Goal: Obtain resource: Obtain resource

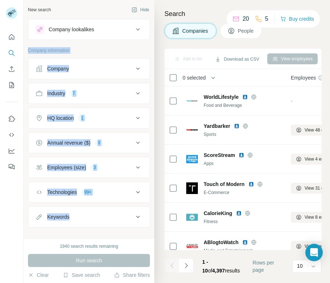
drag, startPoint x: 67, startPoint y: 46, endPoint x: 89, endPoint y: 221, distance: 176.9
click at [89, 221] on div "Company lookalikes Company information Company Industry 7 HQ location 1 Annual …" at bounding box center [89, 123] width 122 height 208
copy div "Company information Company Industry 7 HQ location 1 Annual revenue ($) 3 Emplo…"
click at [85, 65] on div "Company" at bounding box center [85, 68] width 98 height 7
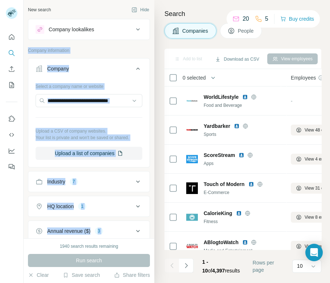
click at [85, 65] on div "Company" at bounding box center [85, 68] width 98 height 7
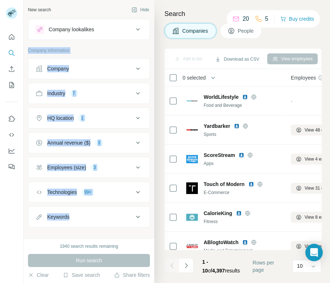
click at [73, 90] on div "7" at bounding box center [74, 93] width 8 height 7
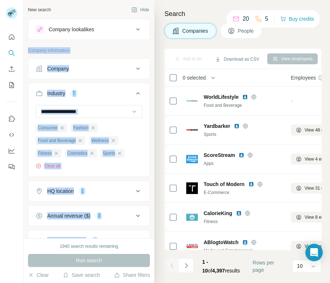
click at [119, 49] on p "Company information" at bounding box center [89, 50] width 122 height 7
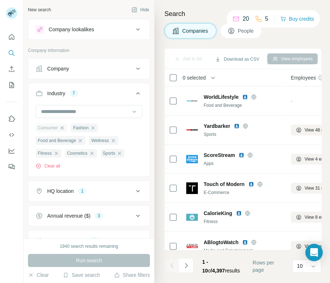
click at [62, 127] on icon "button" at bounding box center [62, 128] width 6 height 6
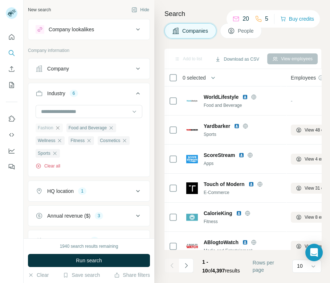
click at [53, 163] on button "Clear all" at bounding box center [48, 166] width 25 height 7
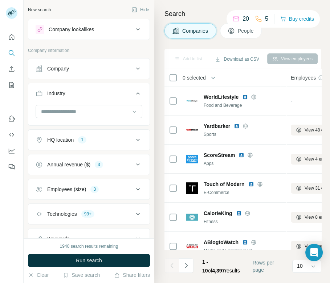
click at [94, 161] on div "Annual revenue ($) 3" at bounding box center [85, 164] width 98 height 7
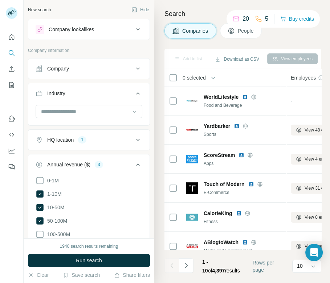
click at [76, 134] on button "HQ location 1" at bounding box center [88, 139] width 121 height 17
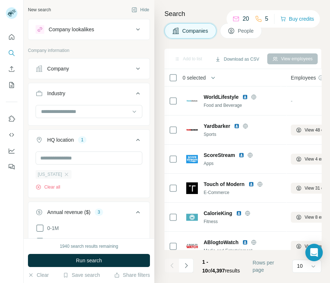
click at [65, 172] on div "[US_STATE]" at bounding box center [54, 174] width 36 height 9
click at [60, 159] on input "text" at bounding box center [89, 157] width 107 height 13
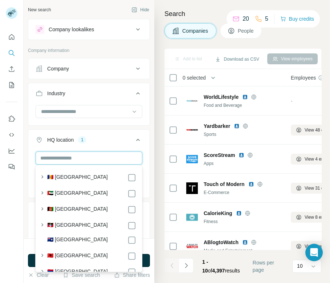
type input "*"
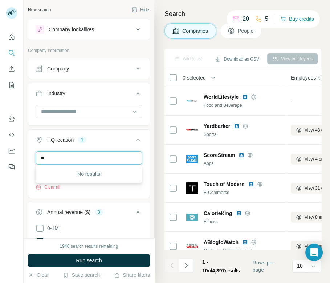
type input "*"
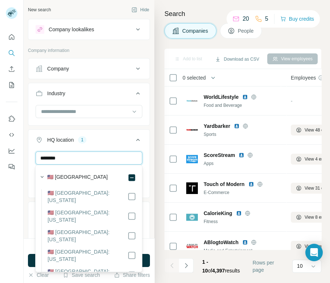
type input "********"
click at [109, 138] on div "HQ location 1" at bounding box center [85, 139] width 98 height 7
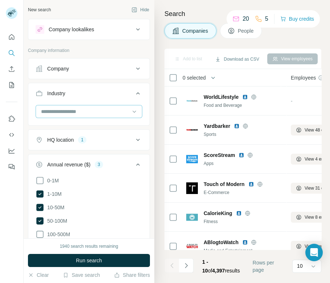
click at [100, 110] on input at bounding box center [85, 111] width 90 height 8
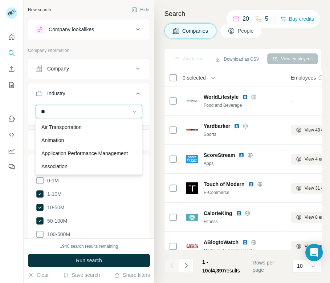
type input "*"
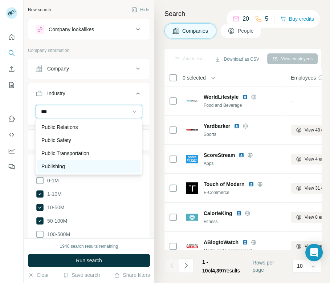
type input "***"
click at [58, 161] on div "Publishing" at bounding box center [88, 166] width 103 height 13
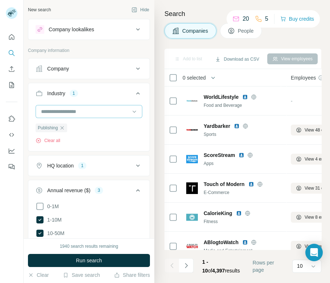
click at [70, 107] on input at bounding box center [85, 111] width 90 height 8
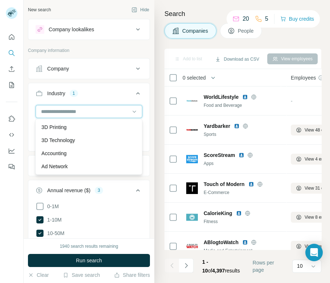
click at [76, 111] on input at bounding box center [85, 111] width 90 height 8
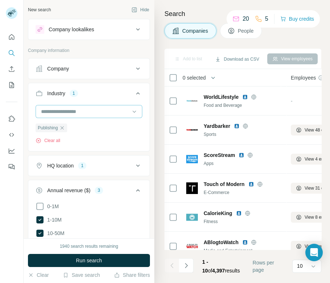
click at [76, 111] on input at bounding box center [85, 111] width 90 height 8
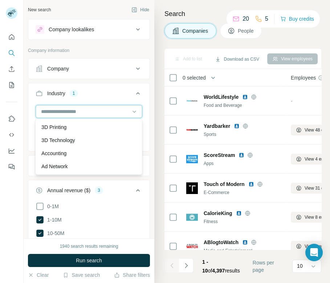
click at [76, 111] on input at bounding box center [85, 111] width 90 height 8
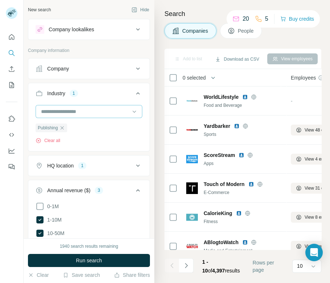
click at [76, 111] on input at bounding box center [85, 111] width 90 height 8
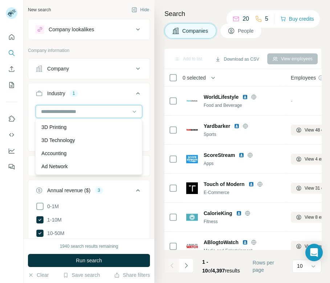
click at [57, 108] on input at bounding box center [85, 111] width 90 height 8
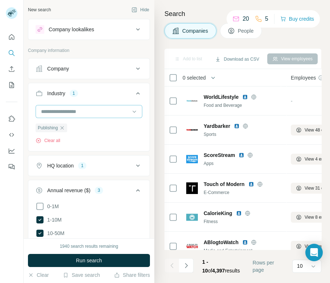
click at [57, 108] on input at bounding box center [85, 111] width 90 height 8
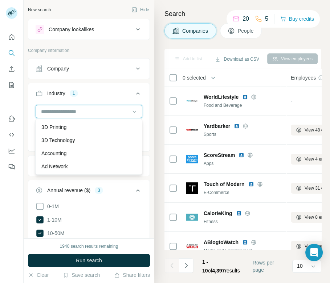
click at [57, 108] on input at bounding box center [85, 111] width 90 height 8
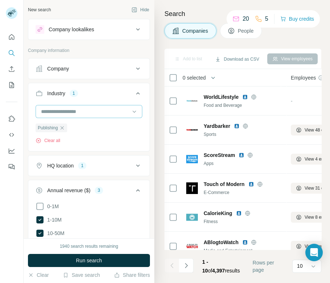
click at [57, 108] on input at bounding box center [85, 111] width 90 height 8
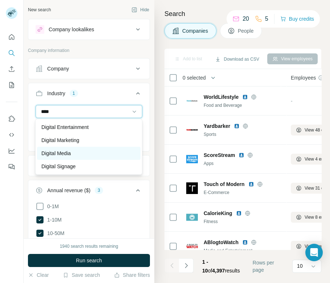
type input "****"
click at [67, 154] on p "Digital Media" at bounding box center [55, 152] width 29 height 7
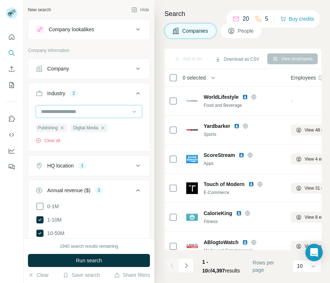
click at [73, 110] on input at bounding box center [85, 111] width 90 height 8
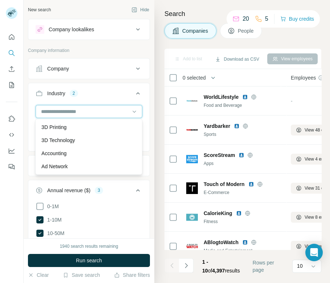
click at [54, 110] on input at bounding box center [85, 111] width 90 height 8
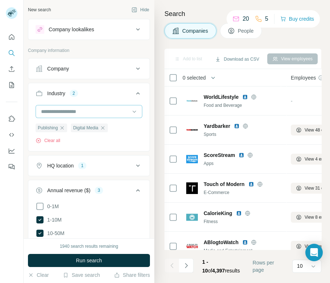
click at [54, 110] on input at bounding box center [85, 111] width 90 height 8
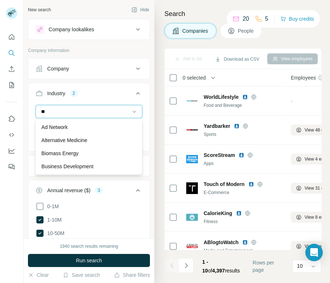
type input "*"
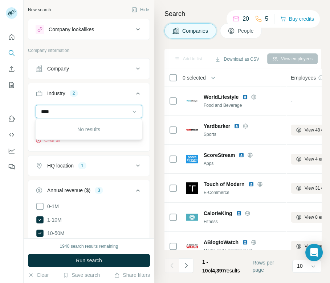
type input "*****"
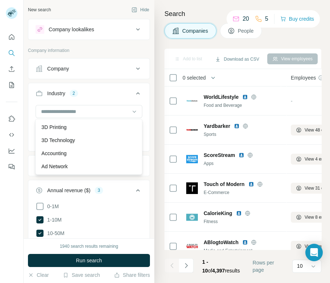
drag, startPoint x: 86, startPoint y: 125, endPoint x: 86, endPoint y: 171, distance: 45.7
click at [86, 171] on div "3D Printing 3D Technology Accounting Ad Network Adult Advanced Materials Advent…" at bounding box center [88, 147] width 107 height 56
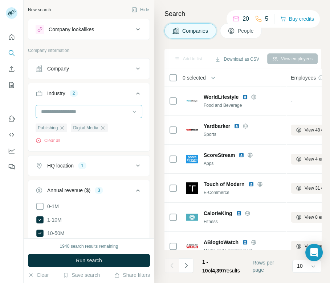
click at [75, 114] on input at bounding box center [85, 111] width 90 height 8
click at [130, 110] on div at bounding box center [89, 111] width 107 height 13
click at [132, 111] on icon at bounding box center [134, 111] width 7 height 7
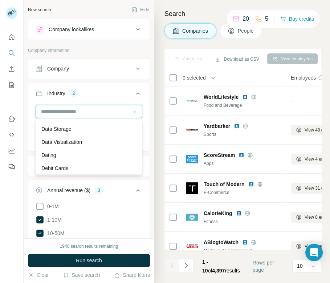
scroll to position [2007, 0]
click at [89, 90] on div "Industry 2" at bounding box center [85, 93] width 98 height 7
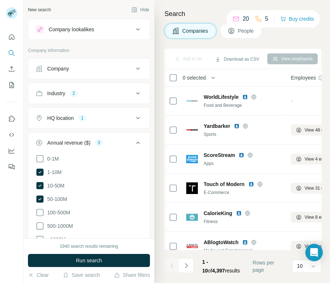
click at [88, 94] on div "Industry 2" at bounding box center [85, 93] width 98 height 7
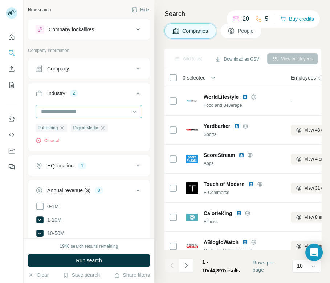
click at [75, 111] on input at bounding box center [85, 111] width 90 height 8
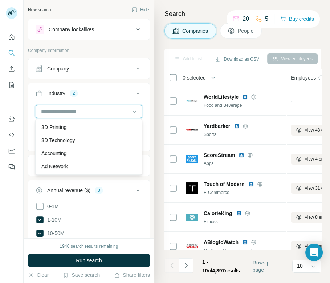
click at [75, 111] on input at bounding box center [85, 111] width 90 height 8
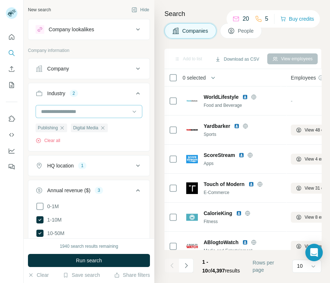
click at [75, 111] on input at bounding box center [85, 111] width 90 height 8
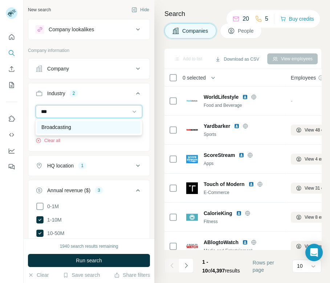
type input "***"
click at [75, 129] on div "Broadcasting" at bounding box center [88, 126] width 95 height 7
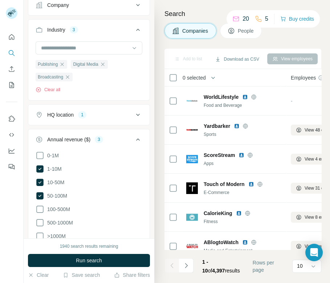
scroll to position [67, 0]
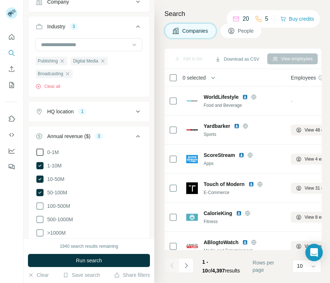
click at [39, 151] on icon at bounding box center [40, 152] width 9 height 9
click at [43, 189] on icon at bounding box center [39, 192] width 7 height 7
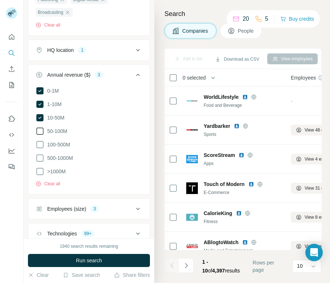
scroll to position [152, 0]
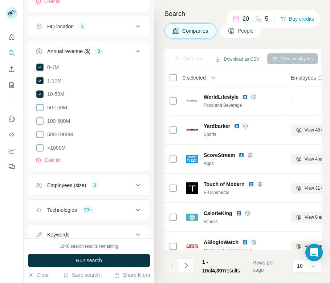
click at [70, 184] on div "Employees (size)" at bounding box center [66, 184] width 39 height 7
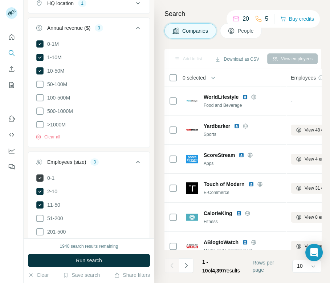
click at [41, 176] on icon at bounding box center [39, 177] width 7 height 7
click at [38, 176] on icon at bounding box center [40, 177] width 9 height 9
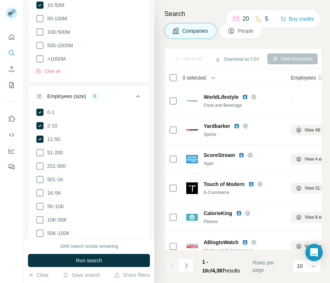
scroll to position [348, 0]
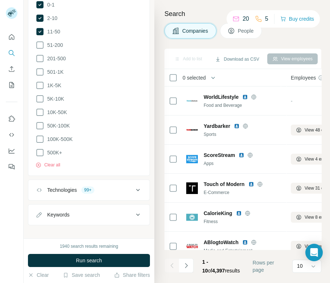
click at [87, 186] on div "99+" at bounding box center [87, 189] width 13 height 7
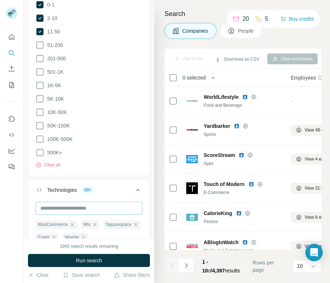
scroll to position [435, 0]
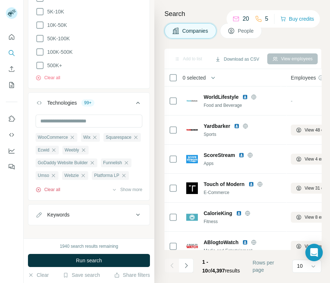
click at [49, 186] on button "Clear all" at bounding box center [48, 189] width 25 height 7
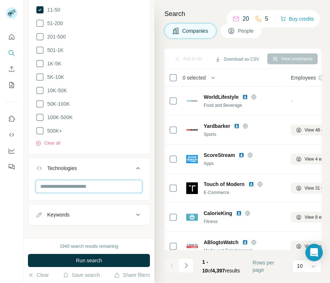
click at [72, 180] on input "text" at bounding box center [89, 186] width 107 height 13
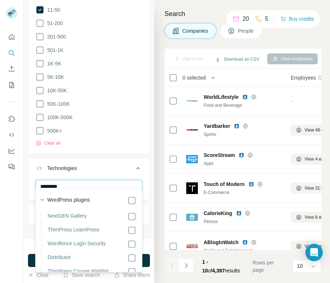
type input "*********"
click at [106, 180] on input "*********" at bounding box center [89, 186] width 107 height 13
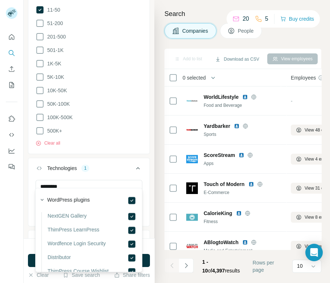
click at [101, 168] on button "Technologies 1" at bounding box center [88, 169] width 121 height 20
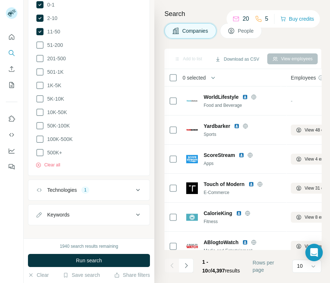
click at [65, 186] on div "Technologies" at bounding box center [62, 189] width 30 height 7
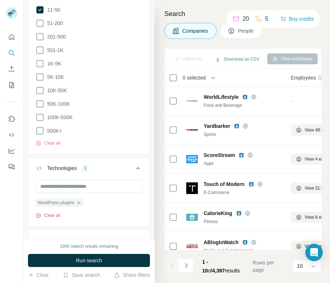
click at [54, 212] on button "Clear all" at bounding box center [48, 215] width 25 height 7
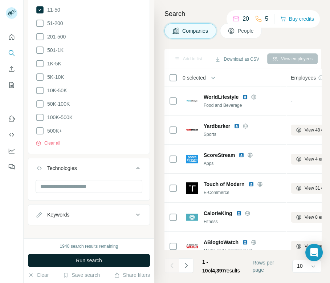
click at [65, 258] on button "Run search" at bounding box center [89, 260] width 122 height 13
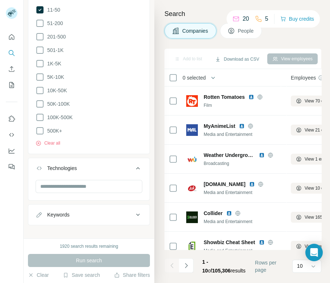
click at [97, 211] on div "Keywords" at bounding box center [85, 214] width 98 height 7
click at [77, 226] on input "text" at bounding box center [82, 232] width 92 height 13
type input "**********"
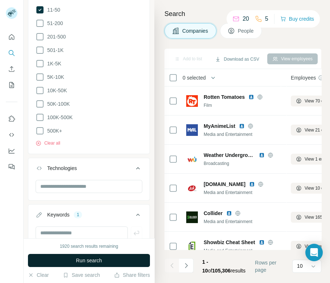
click at [80, 257] on span "Run search" at bounding box center [89, 260] width 26 height 7
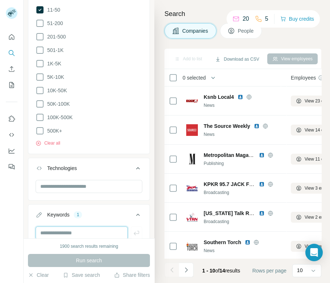
click at [67, 227] on input "text" at bounding box center [82, 232] width 92 height 13
paste input "*********"
type input "*********"
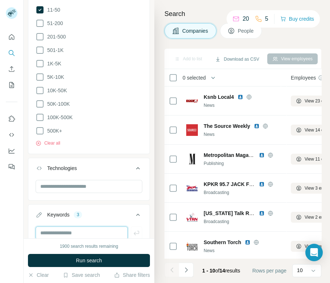
scroll to position [419, 0]
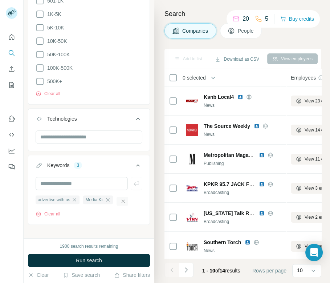
click at [126, 198] on icon "button" at bounding box center [123, 201] width 6 height 6
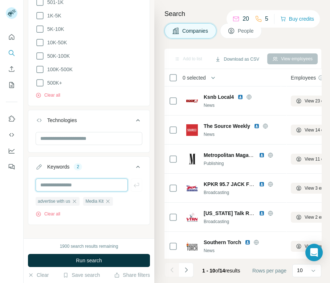
click at [85, 180] on input "text" at bounding box center [82, 184] width 92 height 13
paste input "*******"
type input "*******"
paste input "**********"
type input "**********"
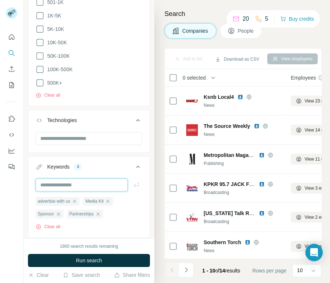
paste input "**********"
type input "**********"
paste input "**********"
type input "**********"
paste input "**********"
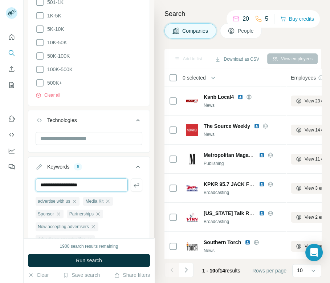
type input "**********"
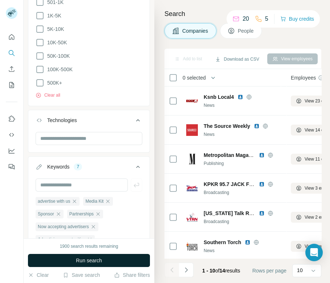
click at [99, 260] on span "Run search" at bounding box center [89, 260] width 26 height 7
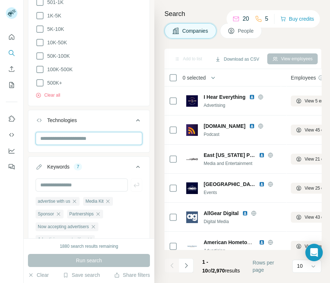
click at [90, 132] on input "text" at bounding box center [89, 138] width 107 height 13
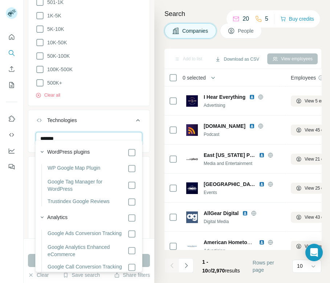
type input "********"
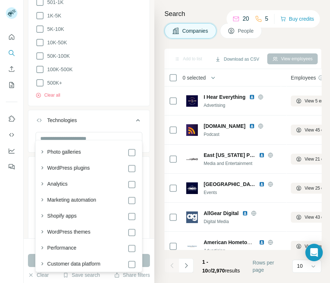
click at [135, 116] on icon at bounding box center [138, 120] width 9 height 9
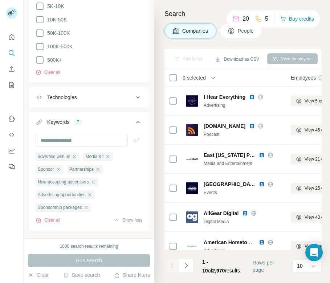
scroll to position [447, 0]
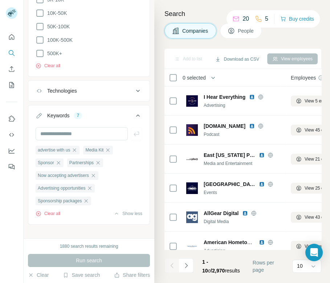
click at [90, 87] on div "Technologies" at bounding box center [85, 90] width 98 height 7
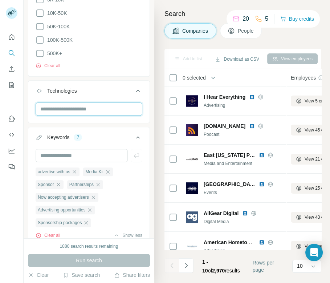
click at [67, 107] on input "text" at bounding box center [89, 108] width 107 height 13
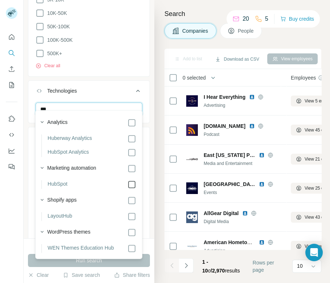
type input "***"
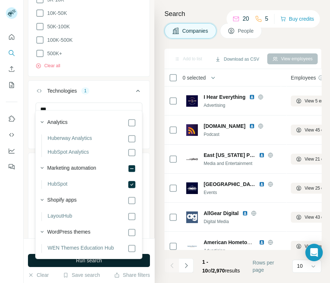
click at [32, 262] on button "Run search" at bounding box center [89, 260] width 122 height 13
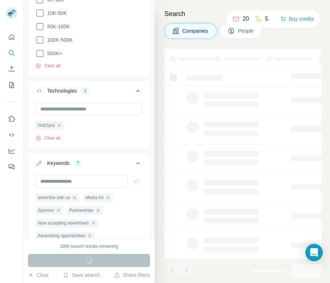
click at [51, 261] on div "Run search" at bounding box center [89, 260] width 122 height 13
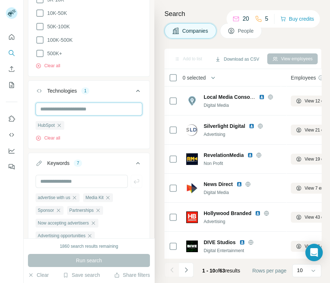
click at [70, 102] on input "text" at bounding box center [89, 108] width 107 height 13
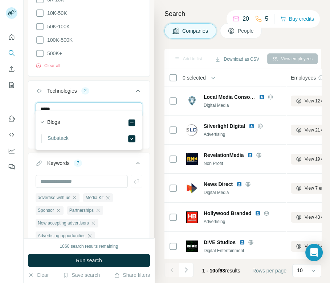
click at [82, 104] on input "*****" at bounding box center [89, 108] width 107 height 13
click at [74, 102] on input "******" at bounding box center [89, 108] width 107 height 13
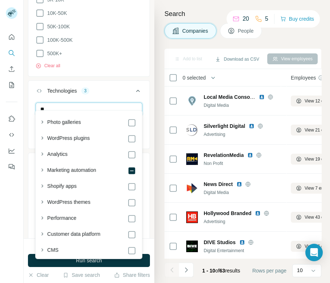
type input "*"
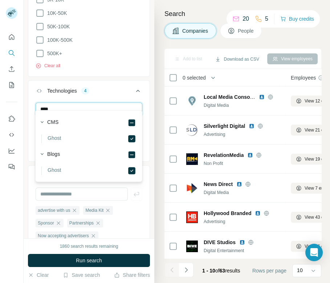
click at [70, 102] on input "****" at bounding box center [89, 108] width 107 height 13
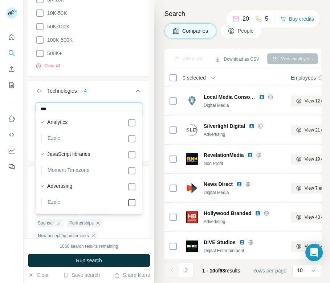
type input "***"
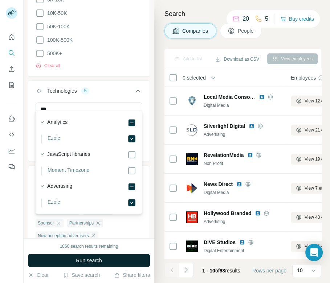
click at [110, 258] on button "Run search" at bounding box center [89, 260] width 122 height 13
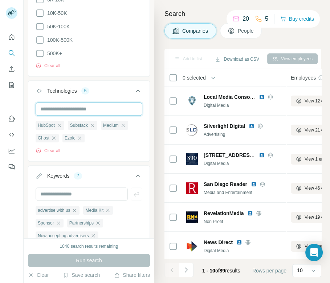
click at [88, 102] on input "text" at bounding box center [89, 108] width 107 height 13
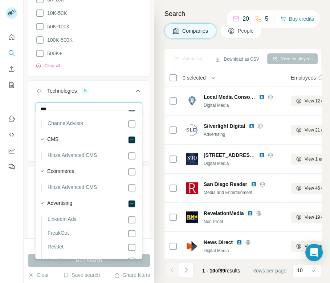
scroll to position [173, 0]
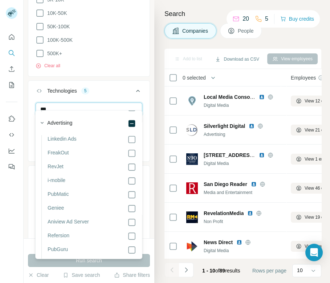
type input "***"
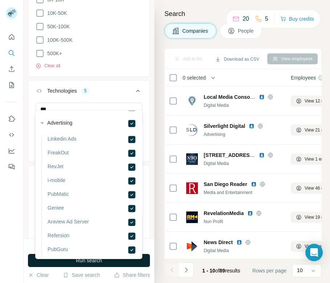
click at [35, 263] on button "Run search" at bounding box center [89, 260] width 122 height 13
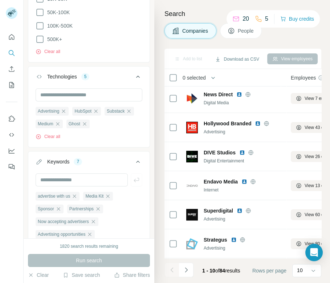
scroll to position [451, 0]
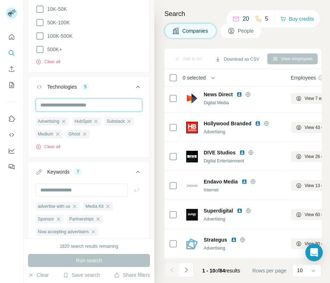
click at [102, 99] on input "text" at bounding box center [89, 104] width 107 height 13
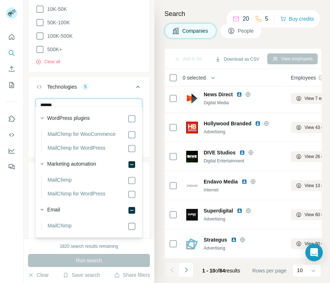
scroll to position [0, 0]
type input "******"
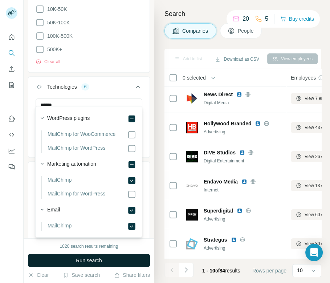
click at [91, 259] on span "Run search" at bounding box center [89, 260] width 26 height 7
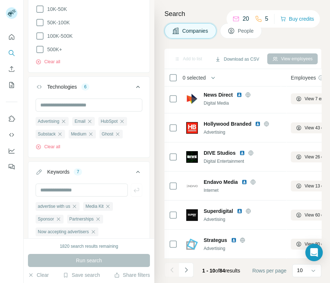
scroll to position [127, 0]
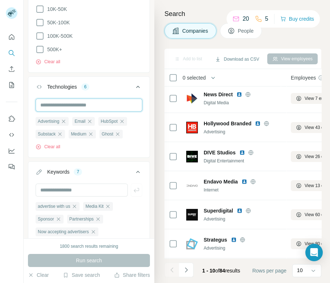
click at [87, 98] on input "text" at bounding box center [89, 104] width 107 height 13
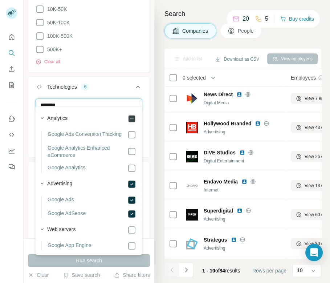
type input "********"
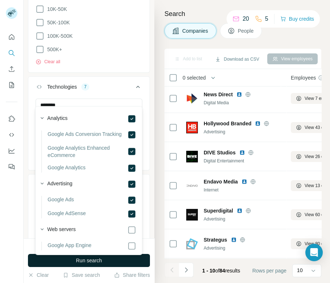
click at [88, 258] on span "Run search" at bounding box center [89, 260] width 26 height 7
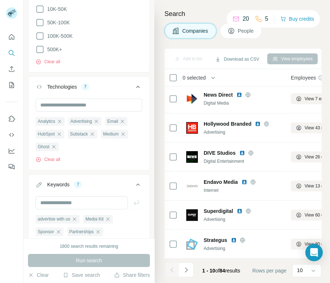
scroll to position [127, 0]
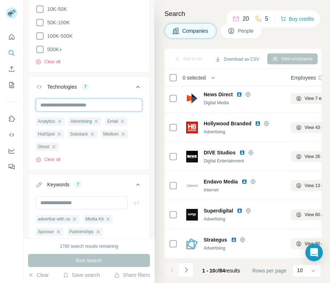
click at [90, 98] on input "text" at bounding box center [89, 104] width 107 height 13
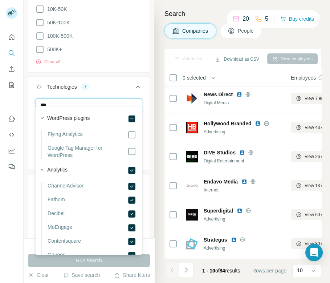
click at [79, 98] on input "***" at bounding box center [89, 104] width 107 height 13
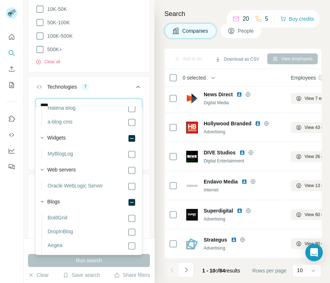
scroll to position [32, 0]
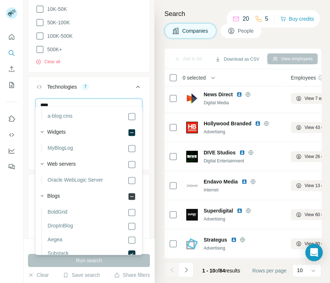
type input "****"
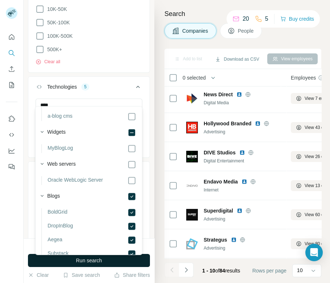
click at [93, 259] on span "Run search" at bounding box center [89, 260] width 26 height 7
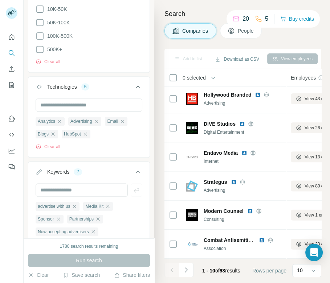
scroll to position [127, 0]
click at [62, 83] on div "Technologies" at bounding box center [62, 86] width 30 height 7
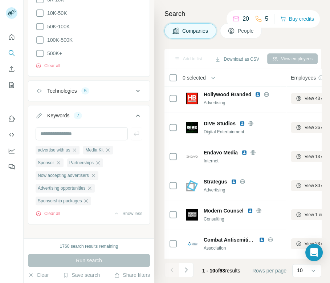
click at [63, 87] on div "Technologies" at bounding box center [62, 90] width 30 height 7
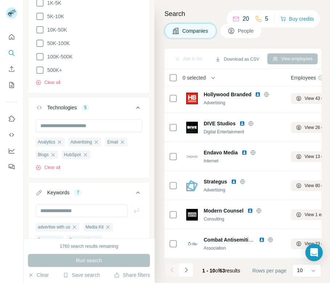
scroll to position [430, 0]
click at [86, 153] on icon "button" at bounding box center [84, 154] width 3 height 3
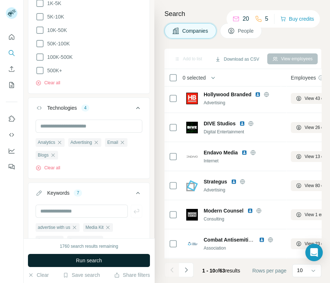
click at [81, 257] on span "Run search" at bounding box center [89, 260] width 26 height 7
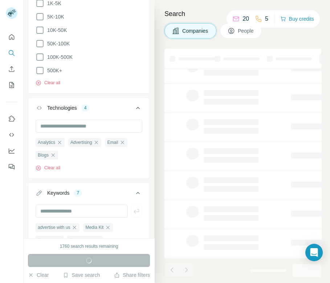
scroll to position [118, 0]
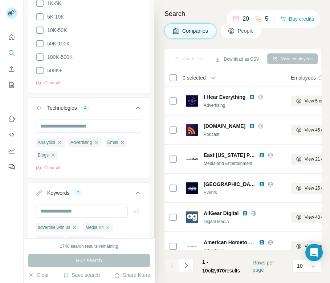
click at [189, 79] on span "0 selected" at bounding box center [193, 77] width 23 height 7
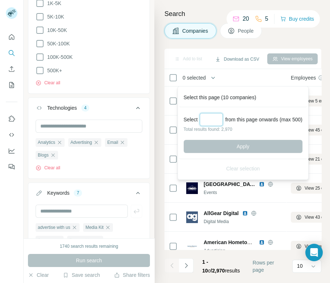
click at [210, 120] on input "Select a number (up to 500)" at bounding box center [211, 119] width 23 height 13
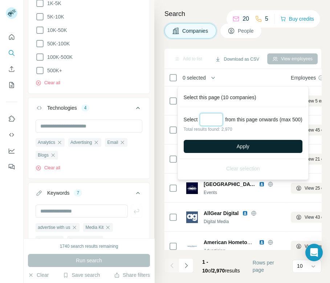
type input "***"
click at [226, 143] on button "Apply" at bounding box center [243, 146] width 119 height 13
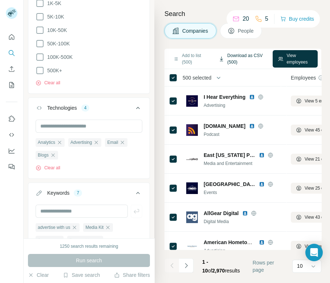
click at [234, 58] on button "Download as CSV (500)" at bounding box center [241, 58] width 56 height 17
click at [186, 264] on icon "Navigate to next page" at bounding box center [186, 265] width 3 height 5
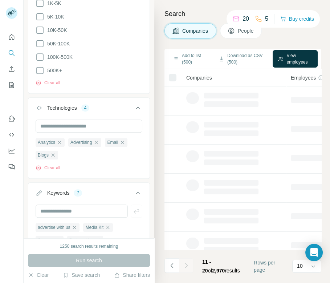
click at [186, 264] on icon "Navigate to next page" at bounding box center [186, 265] width 3 height 5
click at [186, 264] on div at bounding box center [186, 265] width 15 height 15
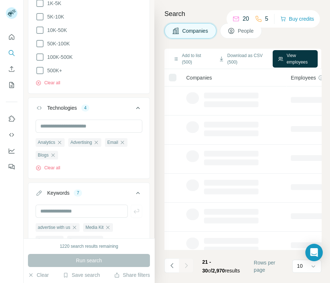
click at [186, 264] on div at bounding box center [186, 265] width 15 height 15
click at [186, 264] on icon "Navigate to next page" at bounding box center [186, 265] width 3 height 5
click at [186, 264] on div at bounding box center [186, 265] width 15 height 15
click at [186, 264] on icon "Navigate to next page" at bounding box center [186, 265] width 3 height 5
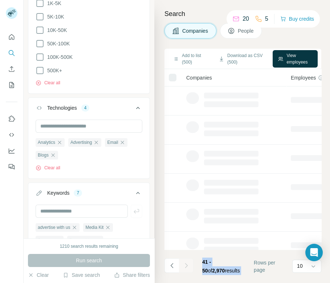
click at [186, 264] on div at bounding box center [186, 265] width 15 height 15
click at [186, 264] on icon "Navigate to next page" at bounding box center [186, 265] width 3 height 5
click at [186, 264] on div at bounding box center [186, 265] width 15 height 15
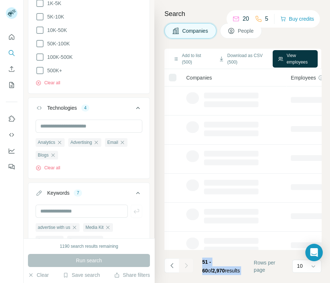
click at [186, 264] on icon "Navigate to next page" at bounding box center [186, 265] width 3 height 5
click at [186, 264] on div at bounding box center [186, 265] width 15 height 15
click at [186, 264] on icon "Navigate to next page" at bounding box center [186, 265] width 3 height 5
click at [186, 264] on div at bounding box center [186, 265] width 15 height 15
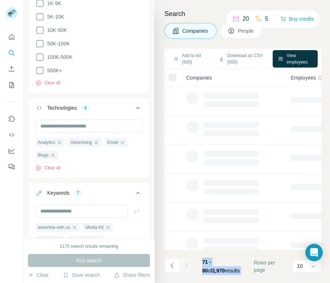
click at [186, 264] on div at bounding box center [186, 265] width 15 height 15
click at [186, 264] on icon "Navigate to next page" at bounding box center [186, 265] width 3 height 5
click at [186, 264] on div at bounding box center [186, 265] width 15 height 15
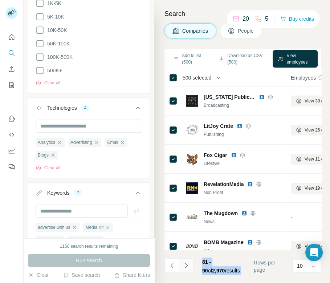
click at [186, 264] on icon "Navigate to next page" at bounding box center [186, 265] width 3 height 5
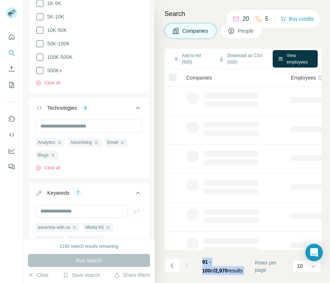
click at [186, 264] on div at bounding box center [186, 265] width 15 height 15
click at [186, 264] on icon "Navigate to next page" at bounding box center [186, 265] width 3 height 5
click at [186, 264] on div at bounding box center [186, 265] width 15 height 15
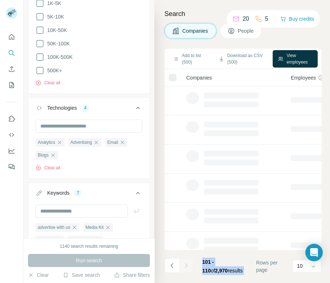
click at [186, 264] on icon "Navigate to next page" at bounding box center [186, 265] width 3 height 5
click at [186, 264] on div at bounding box center [186, 265] width 15 height 15
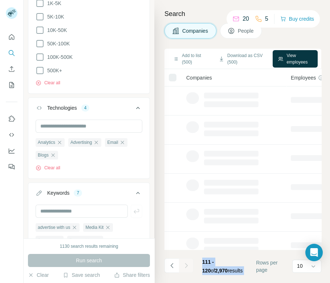
click at [186, 264] on icon "Navigate to next page" at bounding box center [186, 265] width 3 height 5
click at [186, 264] on div at bounding box center [186, 265] width 15 height 15
click at [186, 264] on icon "Navigate to next page" at bounding box center [186, 265] width 3 height 5
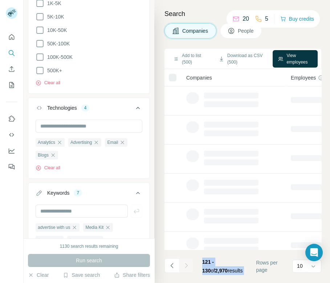
click at [186, 264] on div at bounding box center [186, 265] width 15 height 15
click at [186, 264] on icon "Navigate to next page" at bounding box center [186, 265] width 3 height 5
click at [186, 264] on div at bounding box center [186, 265] width 15 height 15
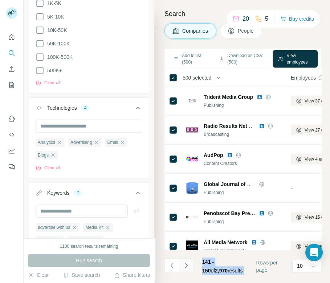
click at [186, 264] on icon "Navigate to next page" at bounding box center [186, 265] width 3 height 5
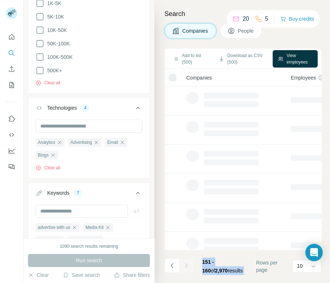
click at [186, 264] on div at bounding box center [186, 265] width 15 height 15
click at [186, 264] on icon "Navigate to next page" at bounding box center [186, 265] width 3 height 5
click at [186, 264] on div at bounding box center [186, 265] width 15 height 15
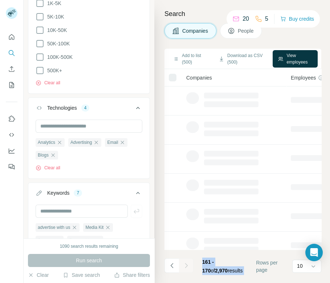
click at [186, 264] on div at bounding box center [186, 265] width 15 height 15
click at [186, 264] on icon "Navigate to next page" at bounding box center [186, 265] width 3 height 5
click at [186, 264] on div at bounding box center [186, 265] width 15 height 15
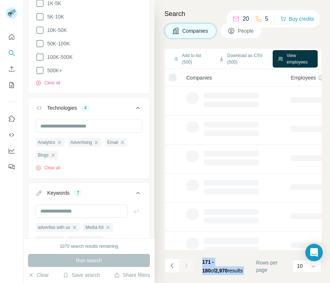
click at [186, 264] on icon "Navigate to next page" at bounding box center [186, 265] width 3 height 5
click at [186, 264] on div at bounding box center [186, 265] width 15 height 15
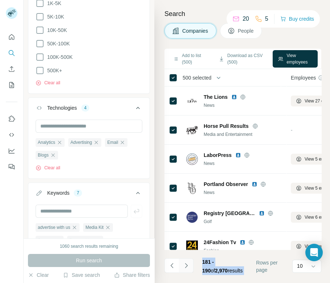
click at [186, 264] on icon "Navigate to next page" at bounding box center [186, 265] width 3 height 5
click at [186, 264] on div at bounding box center [186, 265] width 15 height 15
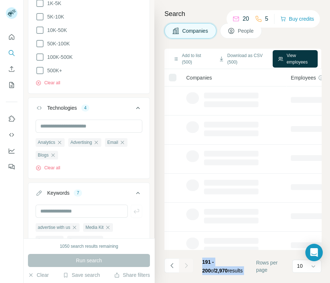
click at [186, 264] on div at bounding box center [186, 265] width 15 height 15
click at [186, 264] on icon "Navigate to next page" at bounding box center [186, 265] width 3 height 5
click at [186, 264] on div at bounding box center [186, 265] width 15 height 15
click at [186, 264] on icon "Navigate to next page" at bounding box center [186, 265] width 3 height 5
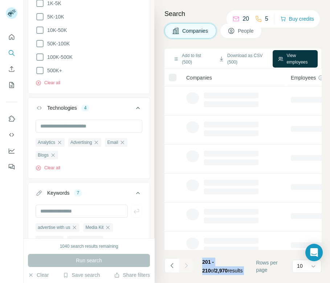
click at [186, 264] on div at bounding box center [186, 265] width 15 height 15
click at [186, 264] on icon "Navigate to next page" at bounding box center [186, 265] width 3 height 5
click at [186, 264] on div at bounding box center [186, 265] width 15 height 15
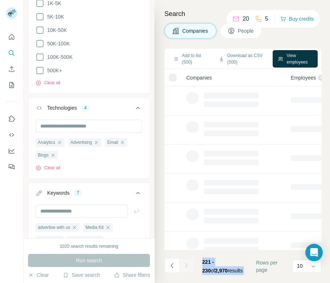
click at [186, 264] on icon "Navigate to next page" at bounding box center [186, 265] width 3 height 5
click at [186, 264] on div at bounding box center [186, 265] width 15 height 15
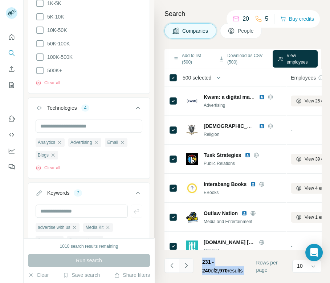
click at [186, 264] on icon "Navigate to next page" at bounding box center [186, 265] width 3 height 5
click at [186, 264] on div at bounding box center [186, 265] width 15 height 15
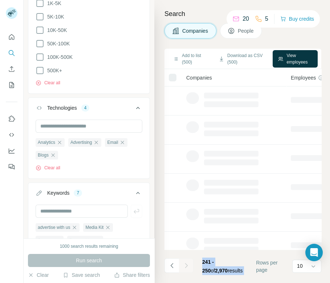
click at [186, 264] on icon "Navigate to next page" at bounding box center [186, 265] width 3 height 5
click at [186, 264] on div at bounding box center [186, 265] width 15 height 15
click at [186, 264] on icon "Navigate to next page" at bounding box center [186, 265] width 3 height 5
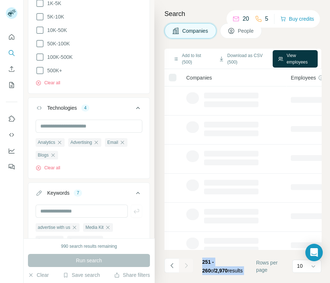
click at [186, 264] on div at bounding box center [186, 265] width 15 height 15
click at [186, 264] on icon "Navigate to next page" at bounding box center [186, 265] width 3 height 5
click at [186, 264] on div at bounding box center [186, 265] width 15 height 15
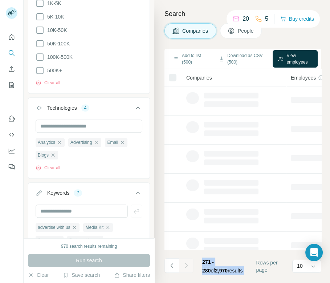
click at [186, 264] on icon "Navigate to next page" at bounding box center [186, 265] width 3 height 5
click at [186, 264] on div at bounding box center [186, 265] width 15 height 15
click at [186, 264] on icon "Navigate to next page" at bounding box center [186, 265] width 3 height 5
click at [186, 264] on div at bounding box center [186, 265] width 15 height 15
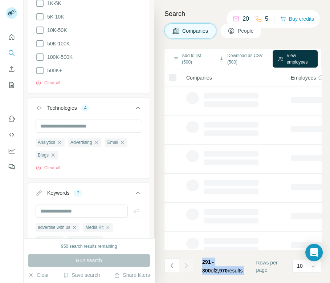
click at [186, 264] on icon "Navigate to next page" at bounding box center [186, 265] width 3 height 5
click at [186, 264] on div at bounding box center [186, 265] width 15 height 15
click at [186, 264] on icon "Navigate to next page" at bounding box center [186, 265] width 3 height 5
click at [186, 264] on div at bounding box center [186, 265] width 15 height 15
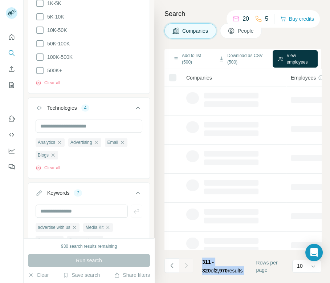
click at [186, 264] on div at bounding box center [186, 265] width 15 height 15
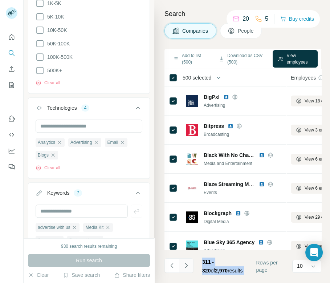
click at [186, 264] on icon "Navigate to next page" at bounding box center [186, 265] width 3 height 5
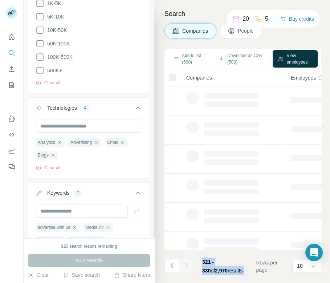
click at [186, 264] on div at bounding box center [186, 265] width 15 height 15
click at [186, 264] on icon "Navigate to next page" at bounding box center [186, 265] width 3 height 5
click at [186, 264] on div at bounding box center [186, 265] width 15 height 15
click at [186, 264] on icon "Navigate to next page" at bounding box center [186, 265] width 3 height 5
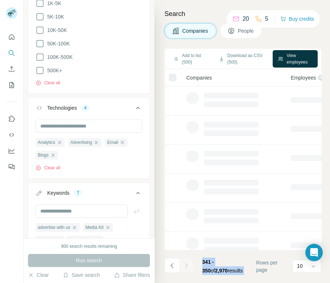
click at [186, 264] on div at bounding box center [186, 265] width 15 height 15
click at [186, 264] on icon "Navigate to next page" at bounding box center [186, 265] width 3 height 5
click at [186, 264] on div at bounding box center [186, 265] width 15 height 15
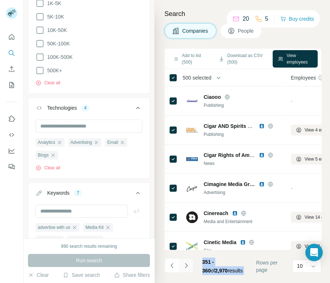
click at [186, 264] on icon "Navigate to next page" at bounding box center [186, 265] width 3 height 5
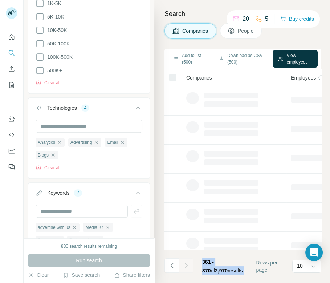
click at [186, 264] on div at bounding box center [186, 265] width 15 height 15
click at [186, 264] on icon "Navigate to next page" at bounding box center [186, 265] width 3 height 5
click at [186, 264] on div at bounding box center [186, 265] width 15 height 15
click at [186, 264] on icon "Navigate to next page" at bounding box center [186, 265] width 3 height 5
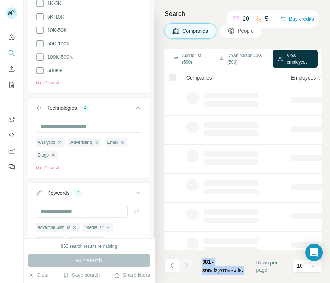
click at [186, 264] on div at bounding box center [186, 265] width 15 height 15
click at [186, 264] on icon "Navigate to next page" at bounding box center [186, 265] width 3 height 5
click at [186, 264] on div at bounding box center [186, 265] width 15 height 15
click at [186, 264] on icon "Navigate to next page" at bounding box center [186, 265] width 3 height 5
click at [186, 264] on div at bounding box center [186, 265] width 15 height 15
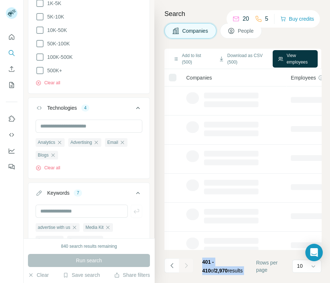
click at [186, 264] on div at bounding box center [186, 265] width 15 height 15
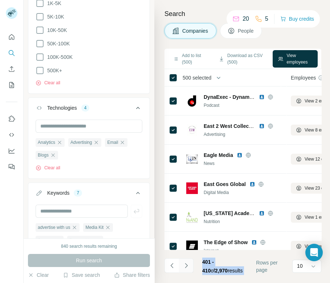
click at [186, 264] on icon "Navigate to next page" at bounding box center [186, 265] width 3 height 5
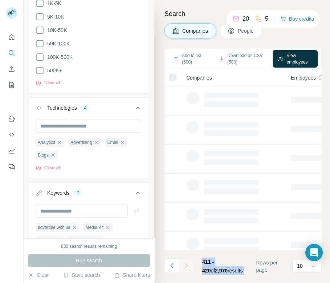
click at [186, 264] on div at bounding box center [186, 265] width 15 height 15
click at [186, 264] on icon "Navigate to next page" at bounding box center [186, 265] width 3 height 5
click at [186, 264] on div at bounding box center [186, 265] width 15 height 15
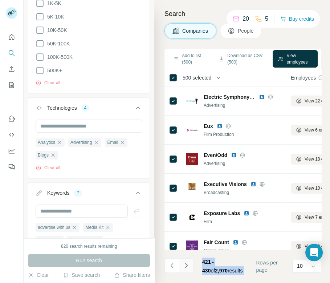
click at [186, 264] on icon "Navigate to next page" at bounding box center [186, 265] width 3 height 5
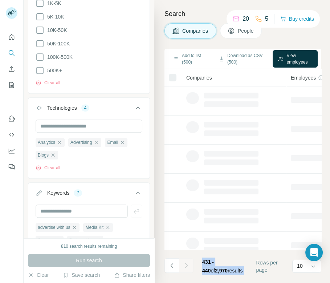
click at [186, 264] on div at bounding box center [186, 265] width 15 height 15
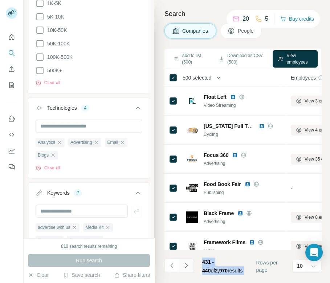
click at [186, 264] on icon "Navigate to next page" at bounding box center [186, 265] width 3 height 5
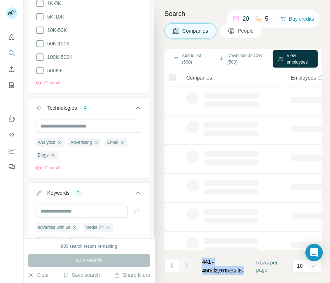
click at [186, 264] on div at bounding box center [186, 265] width 15 height 15
click at [186, 264] on icon "Navigate to next page" at bounding box center [186, 265] width 3 height 5
click at [186, 264] on div at bounding box center [186, 265] width 15 height 15
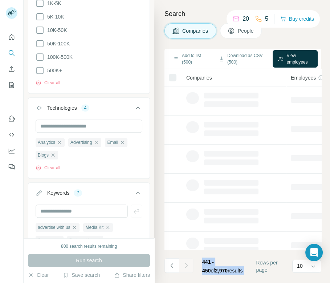
click at [186, 264] on div at bounding box center [186, 265] width 15 height 15
click at [186, 264] on icon "Navigate to next page" at bounding box center [186, 265] width 3 height 5
click at [186, 264] on div at bounding box center [186, 265] width 15 height 15
click at [186, 264] on icon "Navigate to next page" at bounding box center [186, 265] width 3 height 5
click at [186, 264] on div at bounding box center [186, 265] width 15 height 15
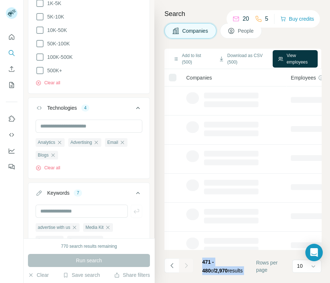
click at [186, 264] on div at bounding box center [186, 265] width 15 height 15
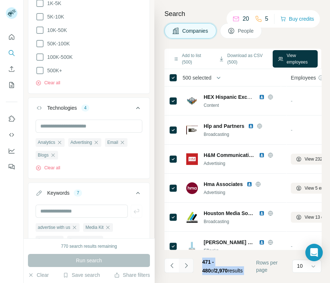
click at [186, 264] on icon "Navigate to next page" at bounding box center [186, 265] width 3 height 5
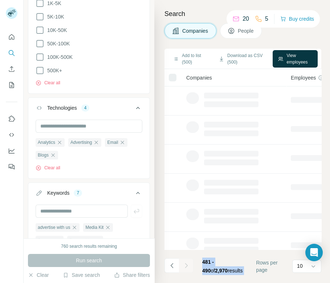
click at [186, 264] on div at bounding box center [186, 265] width 15 height 15
click at [186, 264] on icon "Navigate to next page" at bounding box center [186, 265] width 3 height 5
click at [186, 264] on div at bounding box center [186, 265] width 15 height 15
click at [186, 264] on icon "Navigate to next page" at bounding box center [186, 265] width 3 height 5
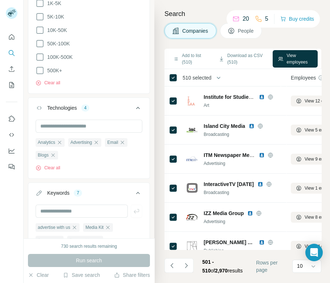
click at [203, 75] on span "510 selected" at bounding box center [196, 77] width 29 height 7
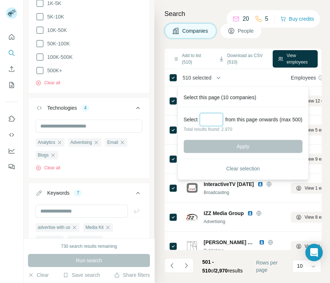
click at [211, 116] on input "Select a number (up to 500)" at bounding box center [211, 119] width 23 height 13
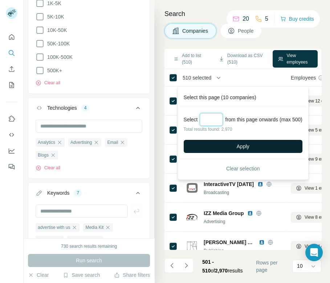
type input "***"
click at [222, 146] on button "Apply" at bounding box center [243, 146] width 119 height 13
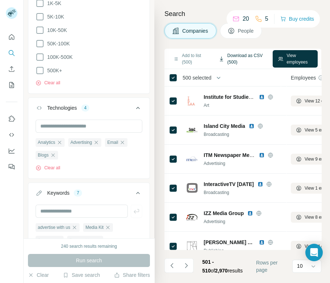
click at [242, 61] on button "Download as CSV (500)" at bounding box center [241, 58] width 56 height 17
